Goal: Task Accomplishment & Management: Complete application form

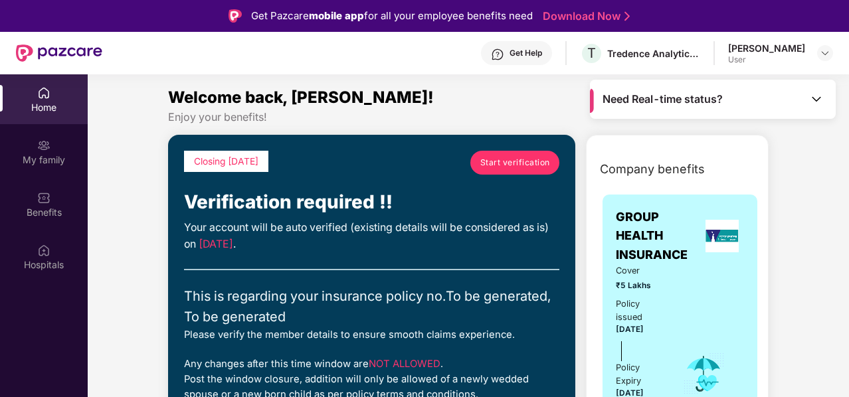
click at [500, 167] on span "Start verification" at bounding box center [516, 162] width 70 height 13
click at [524, 53] on div "Get Help" at bounding box center [526, 53] width 33 height 11
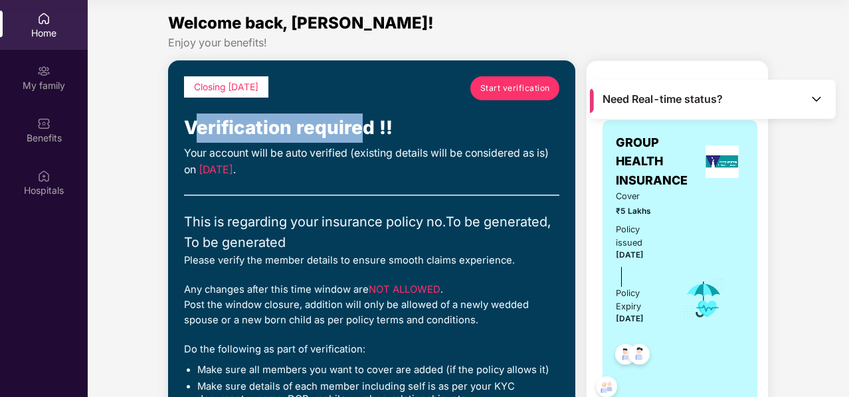
drag, startPoint x: 194, startPoint y: 127, endPoint x: 360, endPoint y: 130, distance: 165.5
click at [360, 130] on div "Verification required !!" at bounding box center [372, 128] width 376 height 29
click at [502, 92] on span "Start verification" at bounding box center [516, 88] width 70 height 13
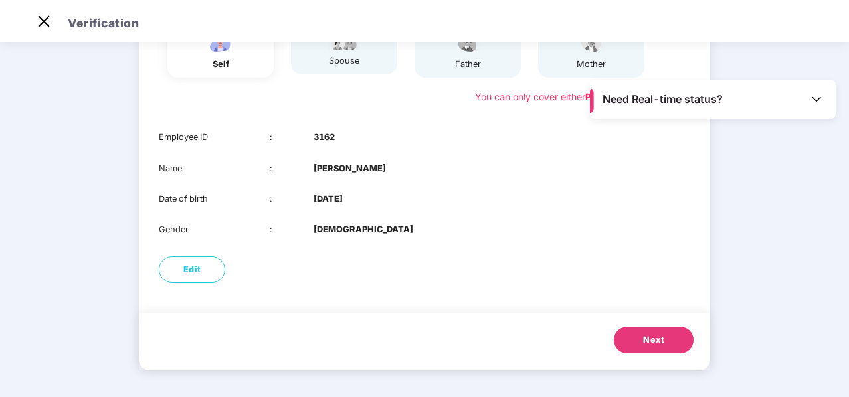
click at [634, 338] on button "Next" at bounding box center [654, 340] width 80 height 27
